Goal: Navigation & Orientation: Find specific page/section

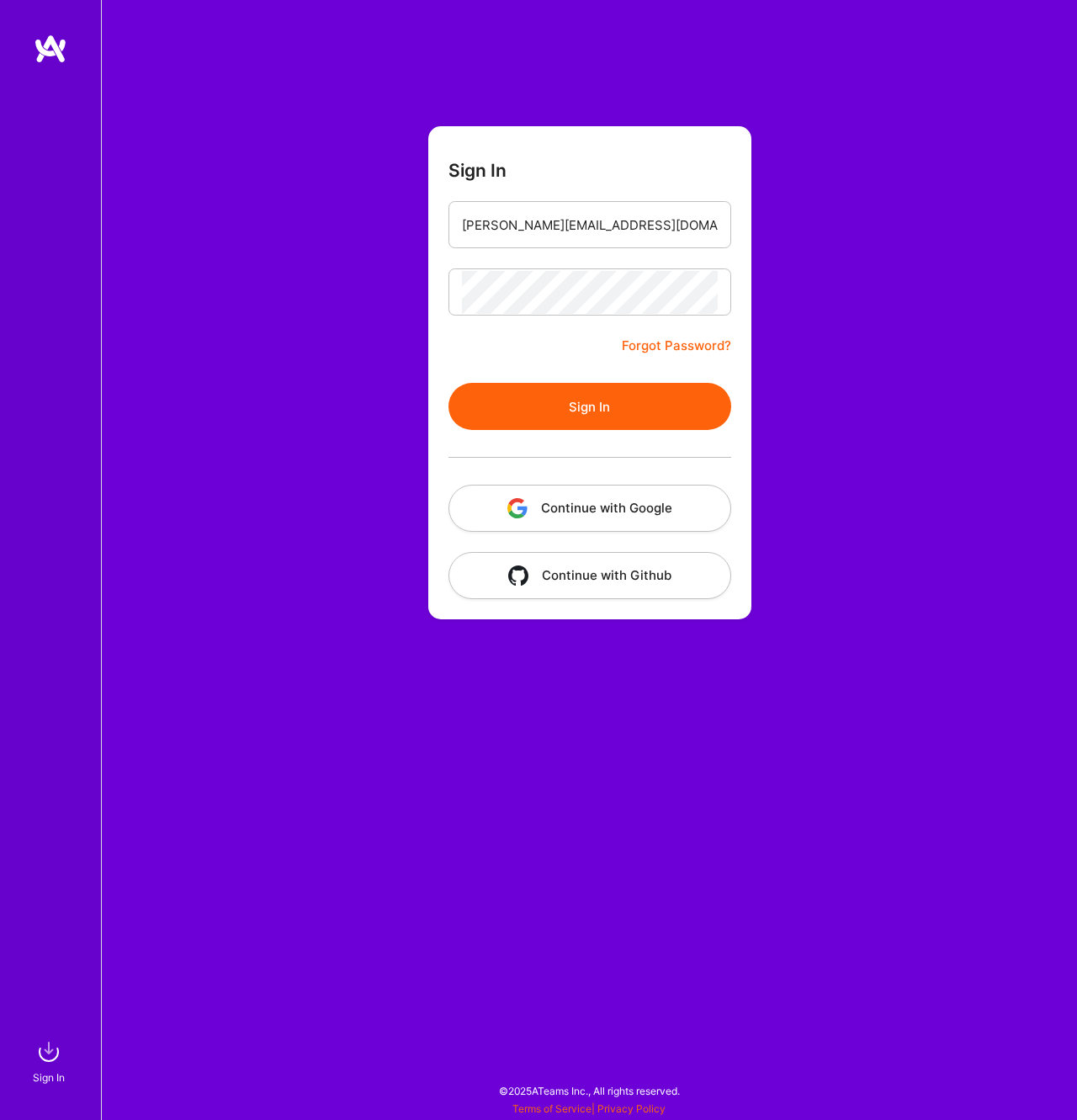
click at [594, 406] on button "Sign In" at bounding box center [589, 406] width 282 height 47
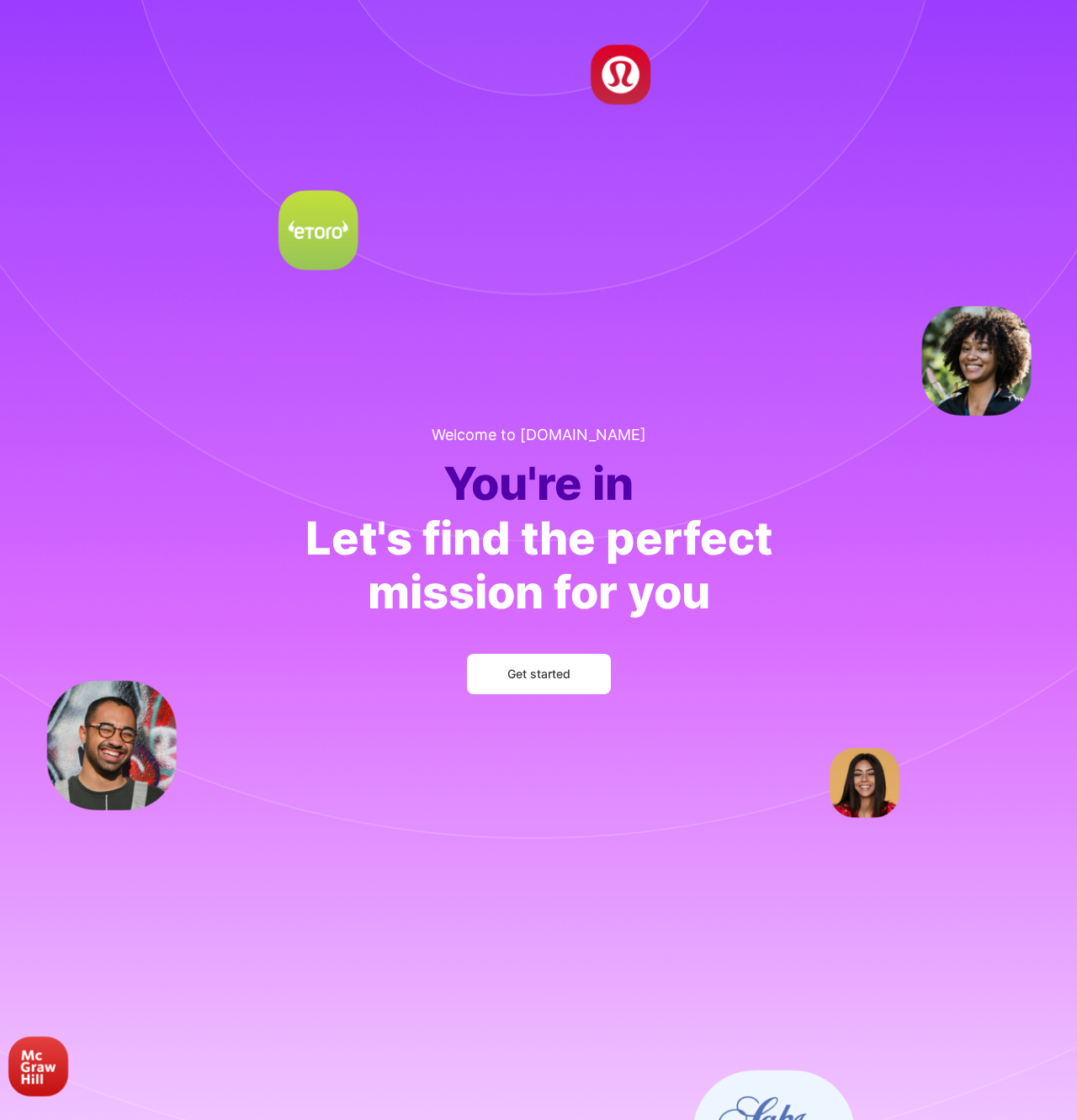
click at [537, 673] on span "Get started" at bounding box center [539, 674] width 63 height 17
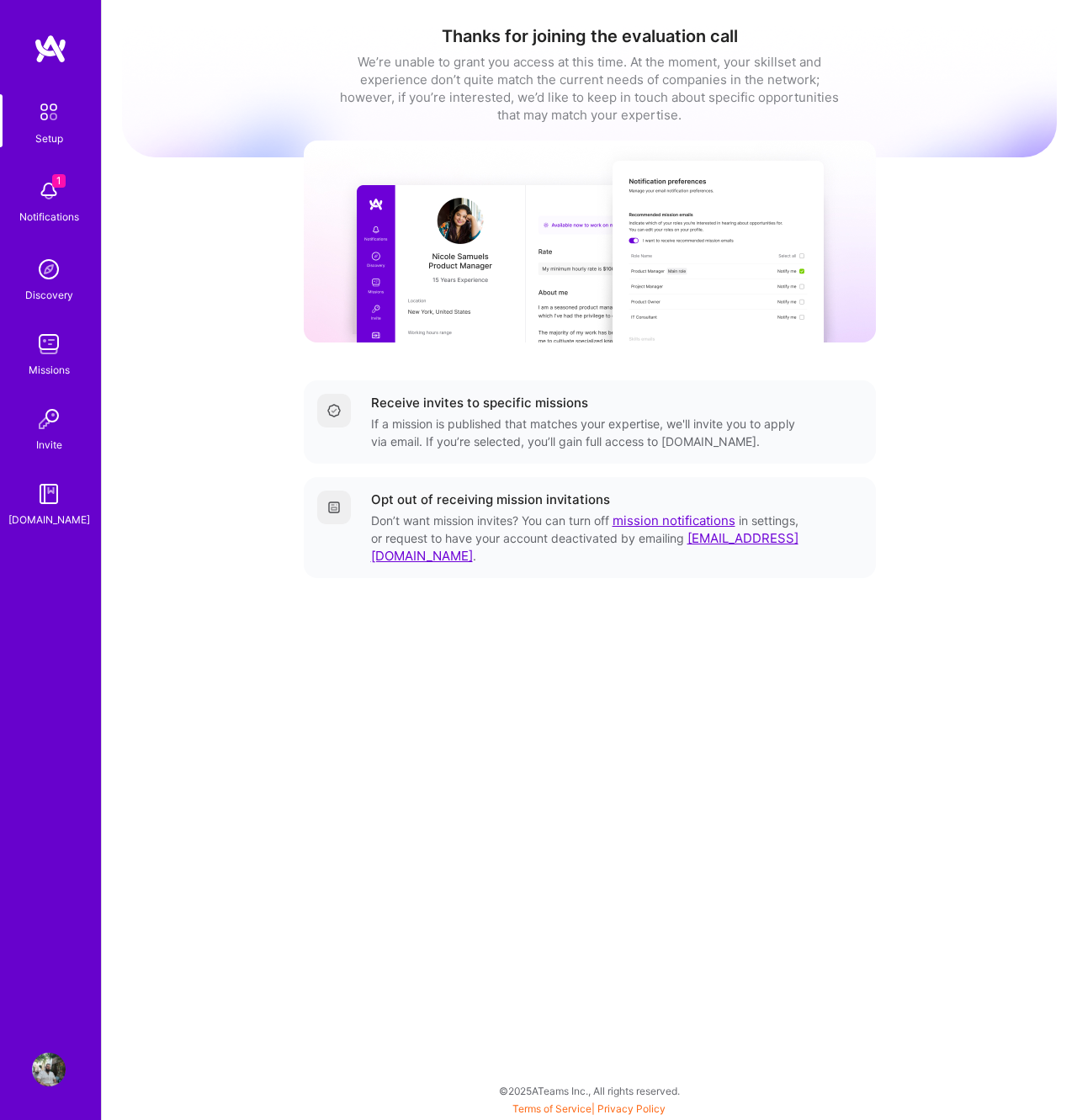
click at [479, 411] on div "Receive invites to specific missions" at bounding box center [480, 403] width 217 height 18
click at [335, 411] on img at bounding box center [333, 410] width 13 height 13
click at [583, 307] on img at bounding box center [590, 241] width 572 height 202
click at [43, 190] on img at bounding box center [49, 192] width 34 height 34
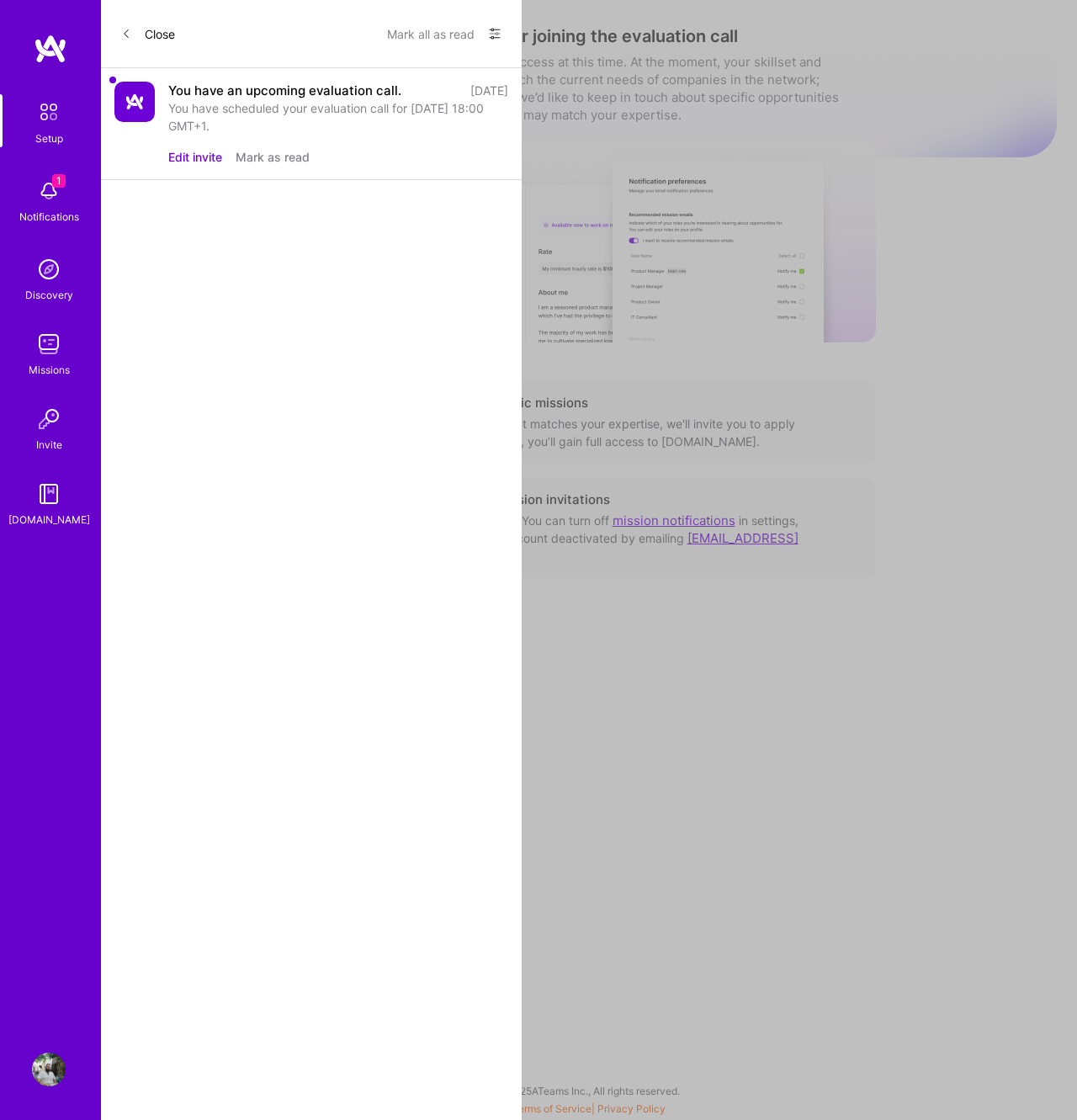
click at [317, 92] on div "You have an upcoming evaluation call." at bounding box center [285, 91] width 233 height 18
click at [433, 34] on button "Mark all as read" at bounding box center [430, 34] width 87 height 27
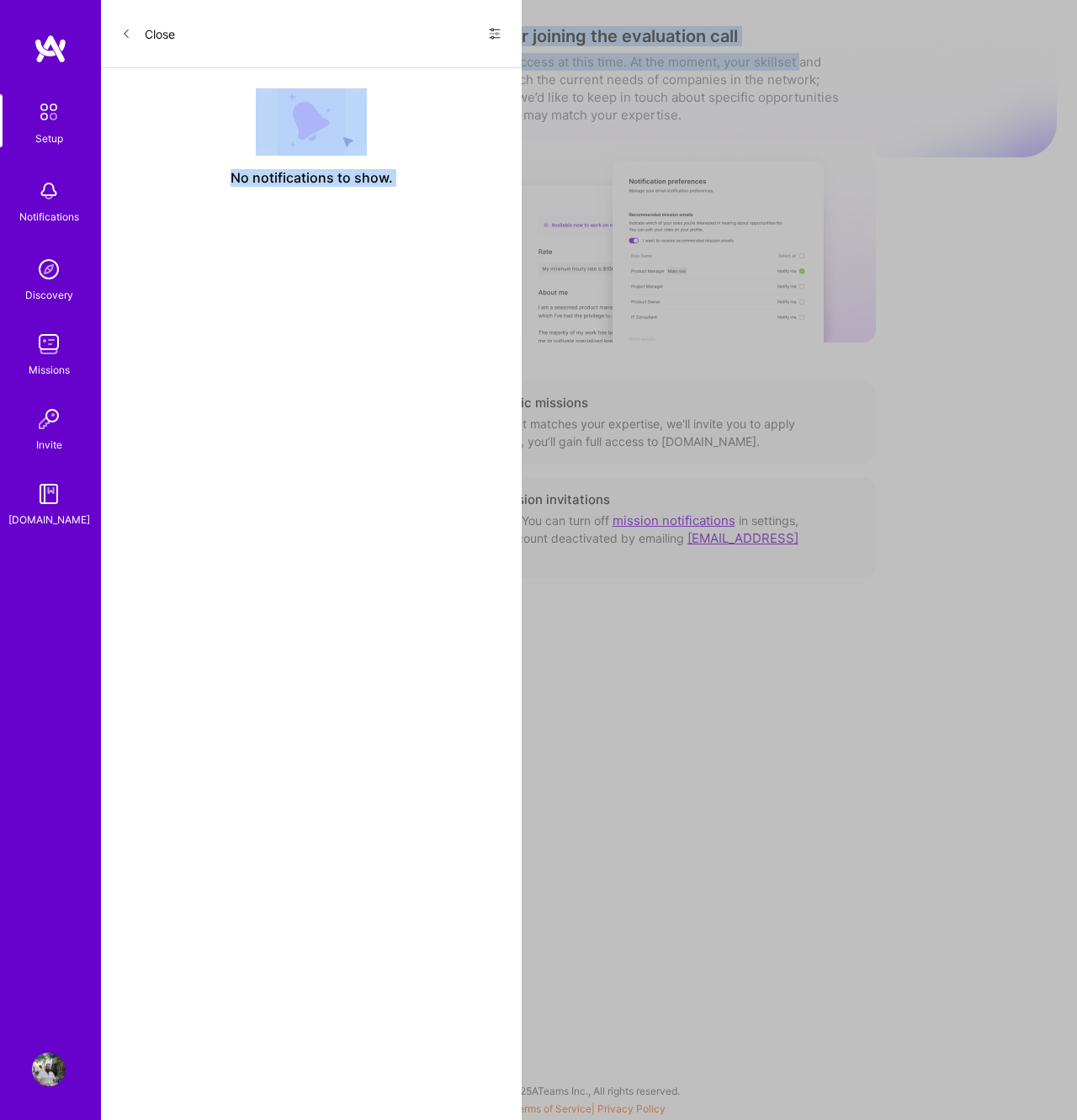
click at [801, 69] on div "Setup Notifications Discovery Missions Invite A.Guide Profile Close Show all no…" at bounding box center [538, 556] width 1077 height 1112
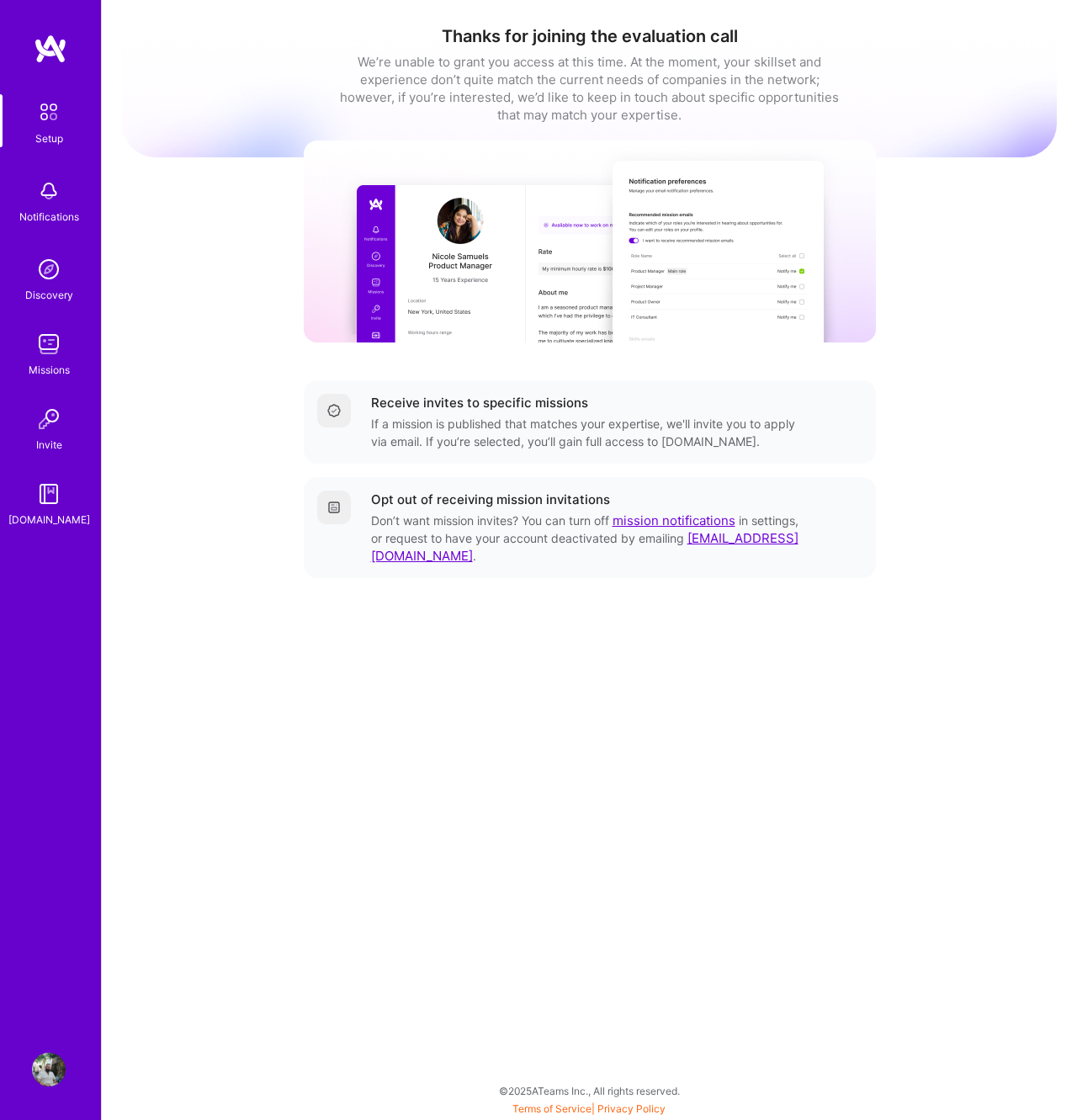
click at [446, 87] on div "We’re unable to grant you access at this time. At the moment, your skillset and…" at bounding box center [590, 88] width 505 height 70
click at [50, 354] on img at bounding box center [49, 344] width 34 height 34
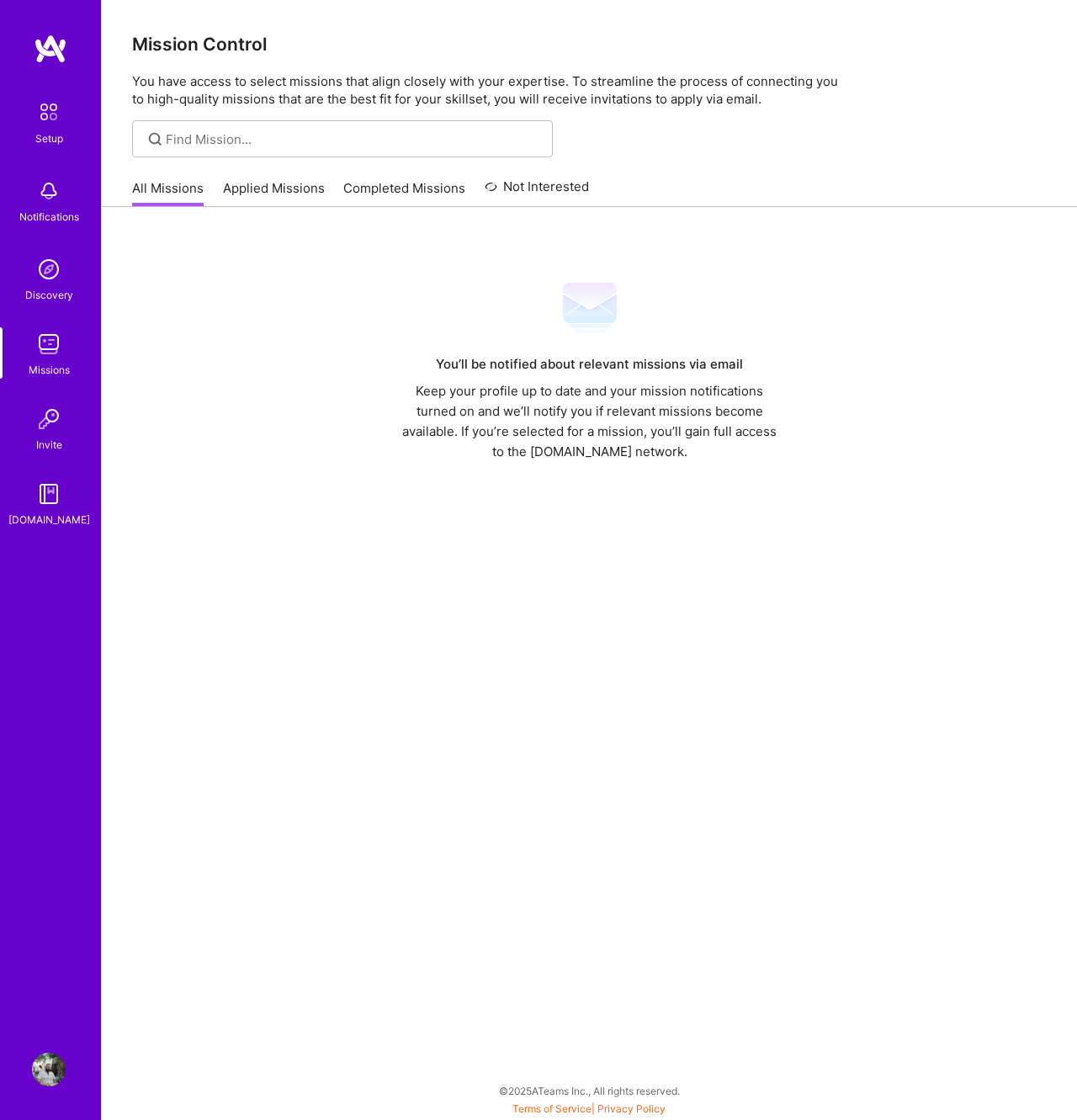
click at [46, 111] on img at bounding box center [49, 112] width 36 height 36
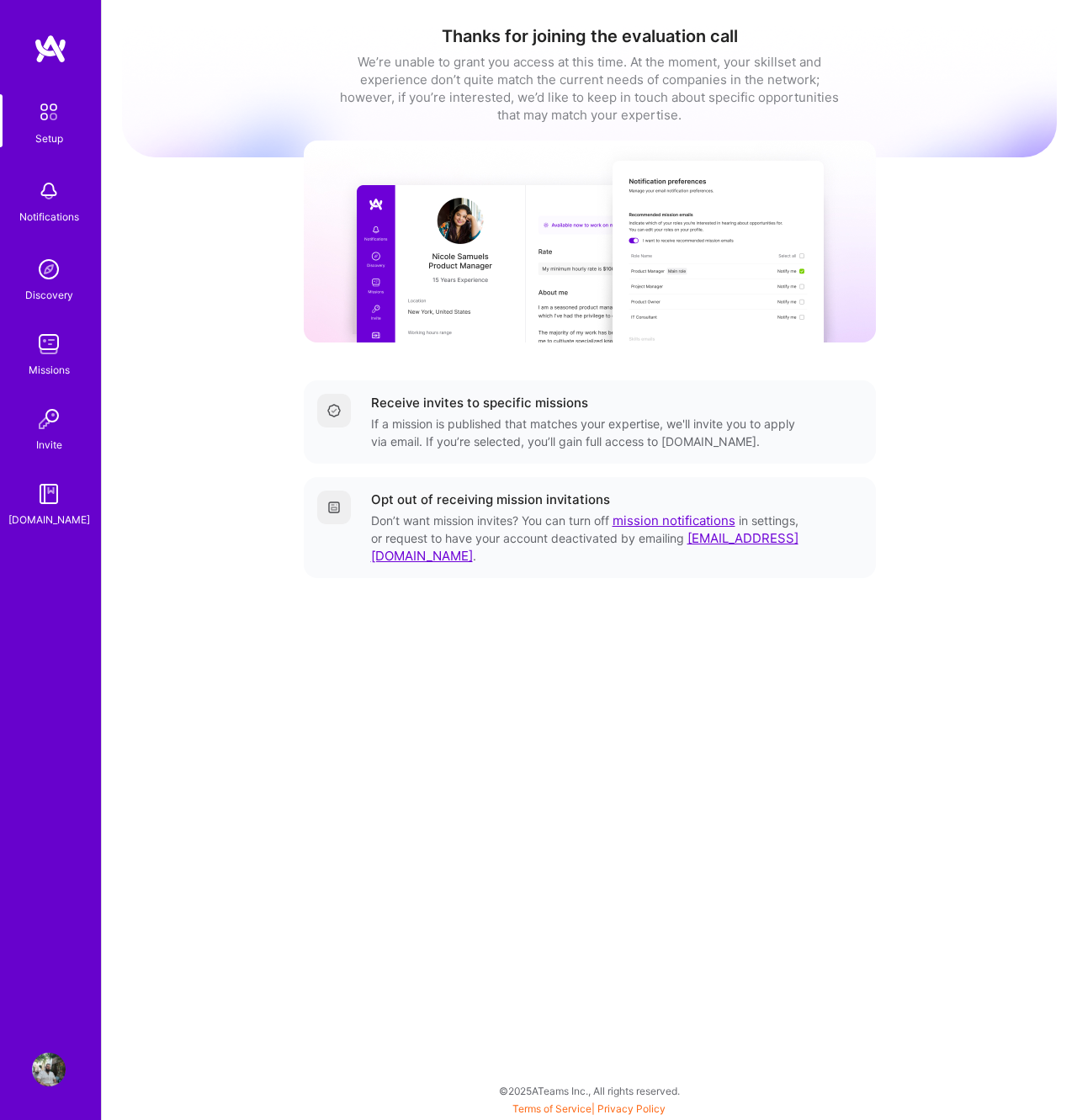
click at [65, 172] on div "Setup Notifications Discovery Missions Invite A.Guide" at bounding box center [50, 311] width 101 height 434
click at [48, 213] on div "Notifications" at bounding box center [49, 217] width 60 height 18
click at [839, 400] on div "Setup Notifications Discovery Missions Invite A.Guide Profile Close Show all no…" at bounding box center [538, 556] width 1077 height 1112
click at [47, 1068] on img at bounding box center [49, 1070] width 34 height 34
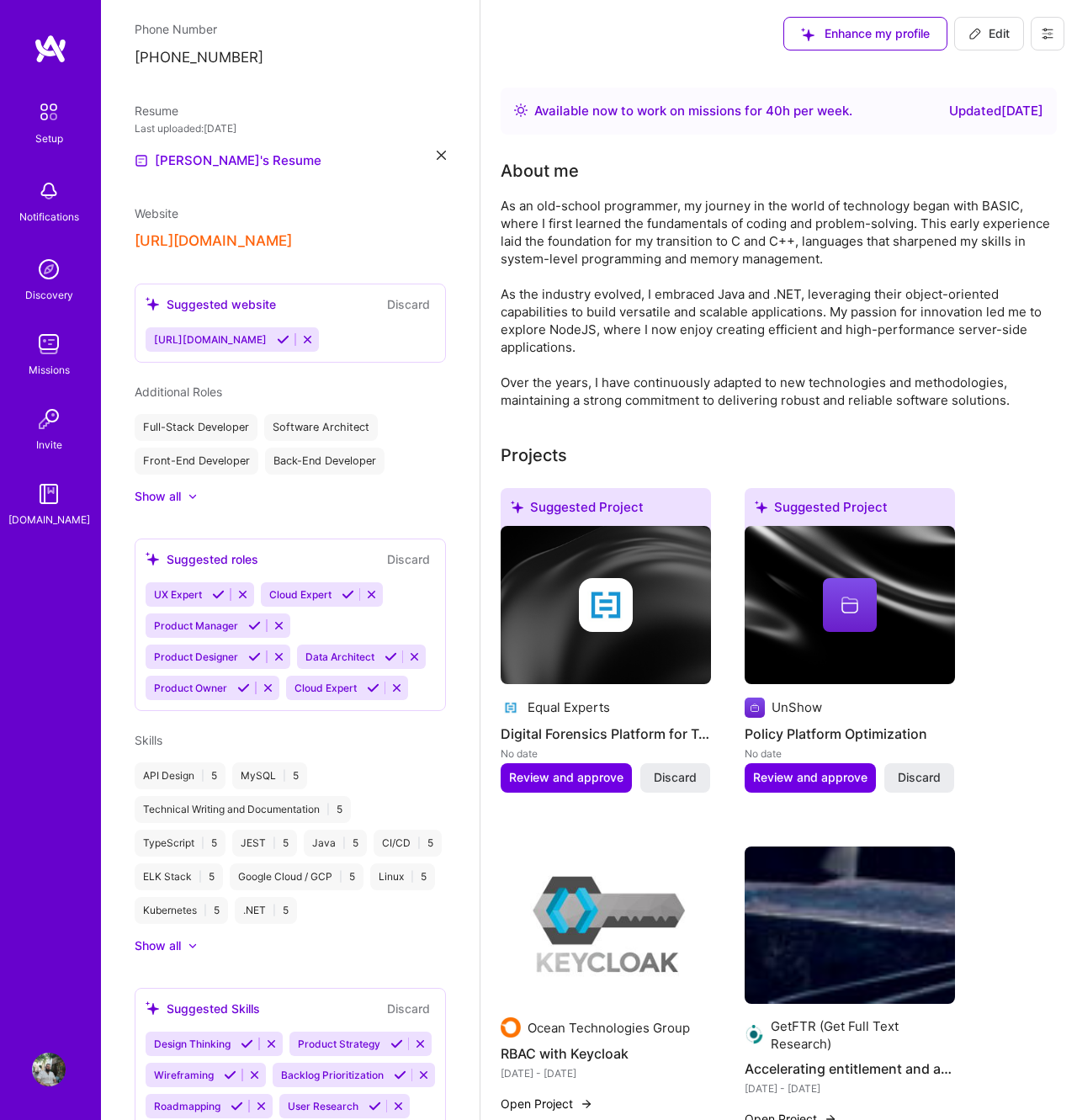
scroll to position [823, 0]
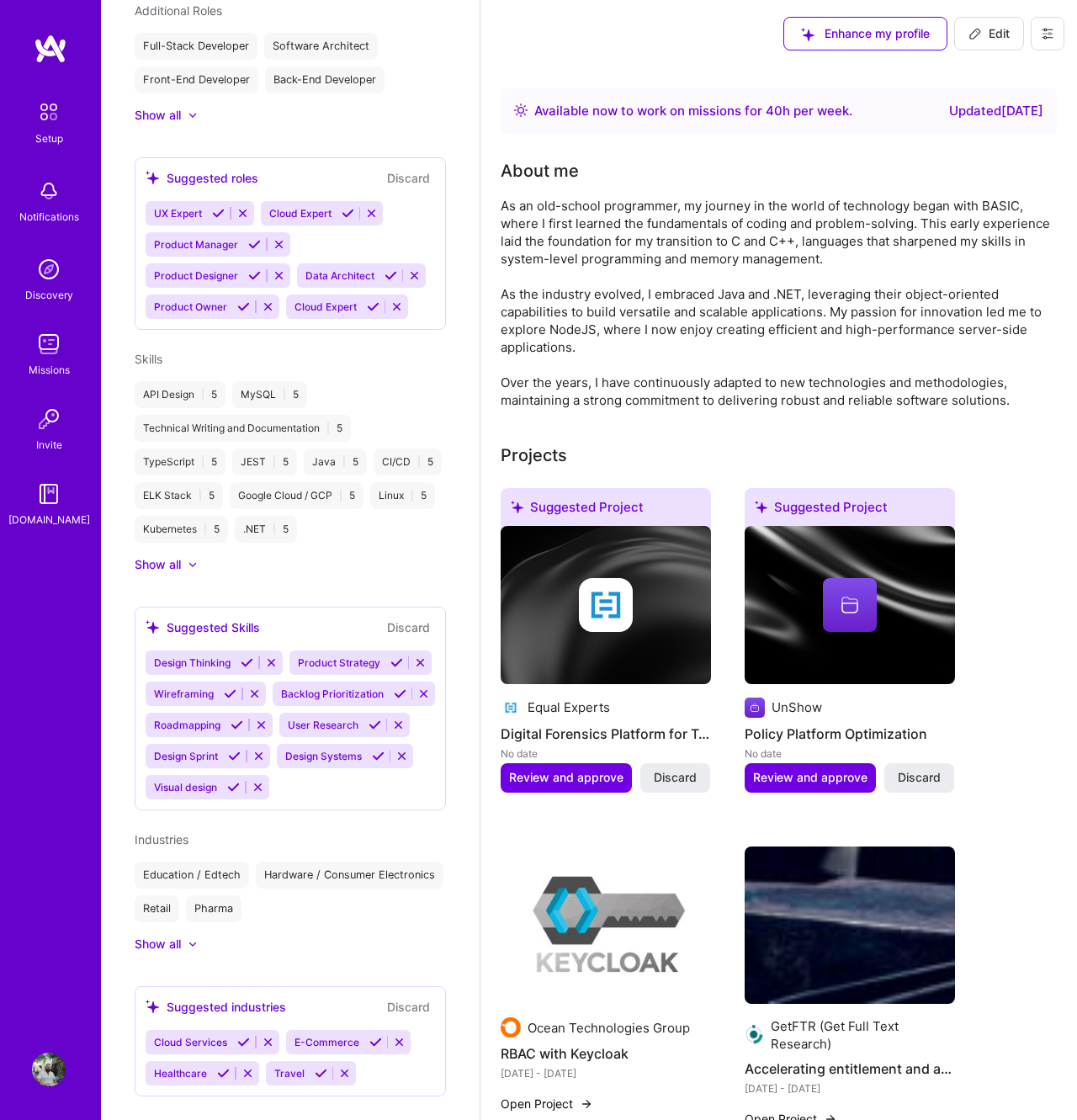
click at [51, 353] on img at bounding box center [49, 344] width 34 height 34
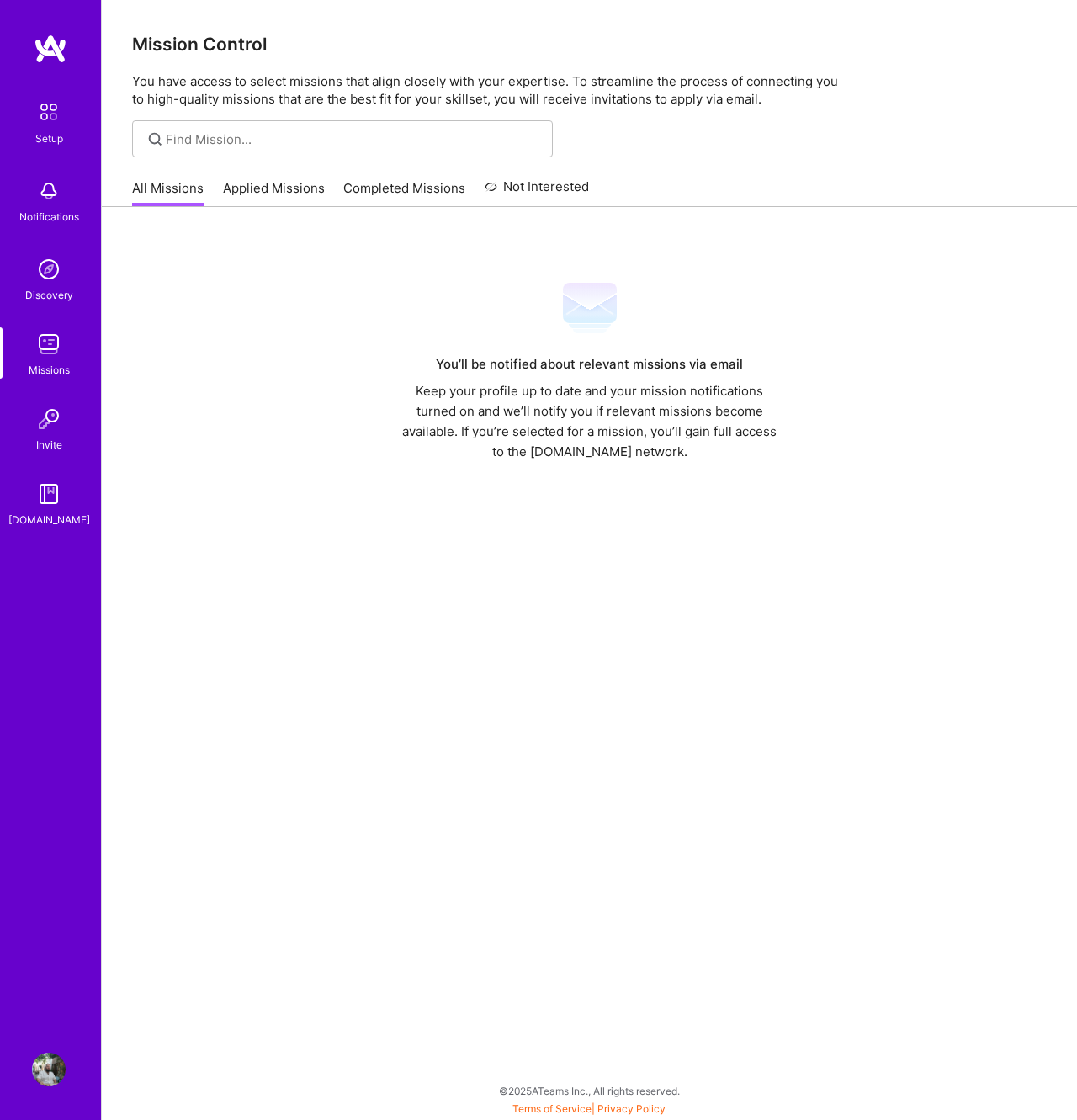
click at [48, 248] on div "Setup Notifications Discovery Missions Invite A.Guide" at bounding box center [50, 311] width 101 height 434
click at [48, 273] on img at bounding box center [49, 269] width 34 height 34
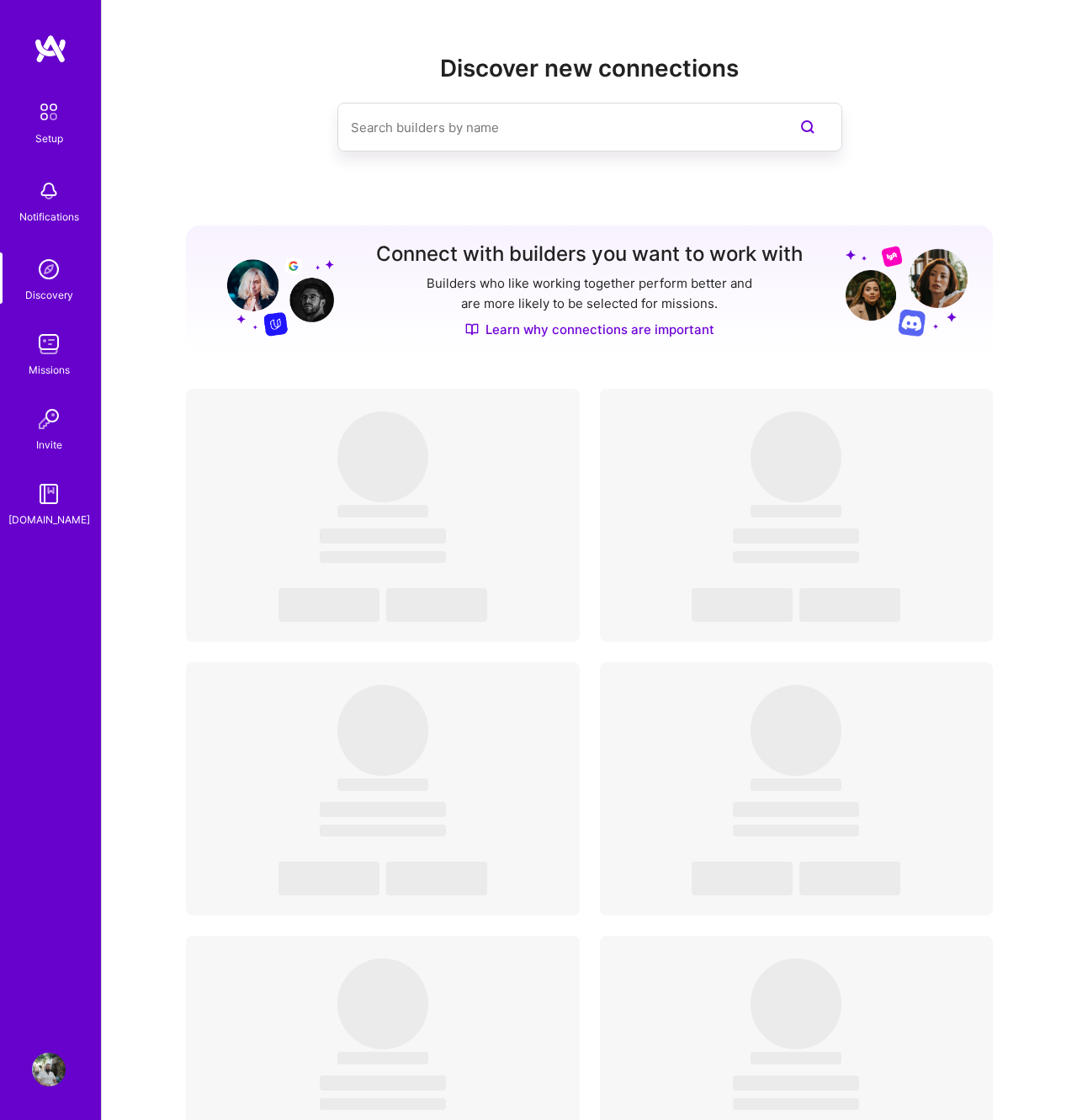
click at [48, 176] on img at bounding box center [49, 192] width 34 height 34
click at [49, 129] on link "Setup" at bounding box center [48, 121] width 104 height 53
click at [59, 114] on img at bounding box center [49, 112] width 36 height 36
click at [185, 127] on div "Discover new connections Connect with builders you want to work with Builders w…" at bounding box center [589, 848] width 975 height 1696
click at [62, 40] on img at bounding box center [51, 49] width 34 height 30
